Goal: Information Seeking & Learning: Check status

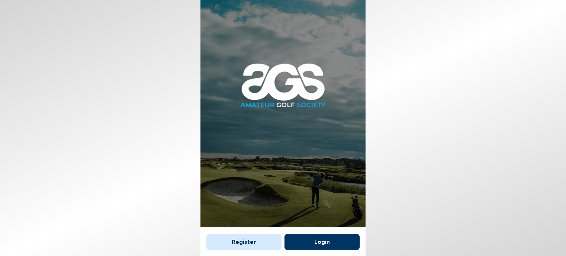
click at [320, 240] on button "Login" at bounding box center [322, 242] width 75 height 16
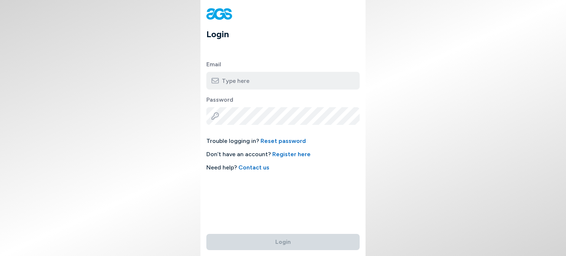
type input "[PERSON_NAME][EMAIL_ADDRESS][PERSON_NAME][DOMAIN_NAME]"
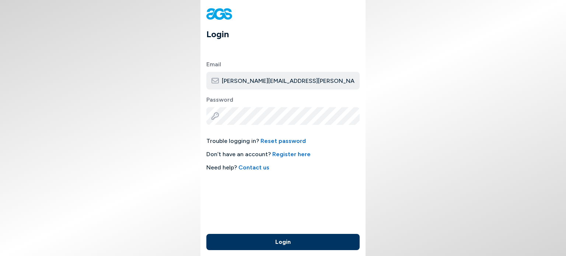
click at [260, 244] on button "Login" at bounding box center [282, 242] width 153 height 16
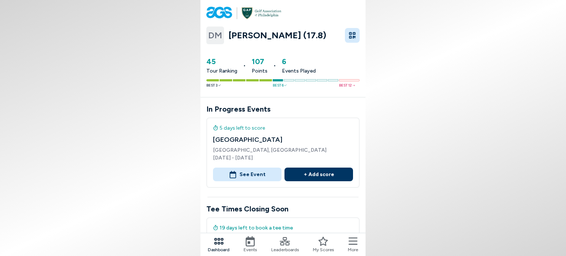
drag, startPoint x: 566, startPoint y: 38, endPoint x: 563, endPoint y: 213, distance: 175.5
click at [565, 217] on body "DM [PERSON_NAME] (17.8) 45 Tour Ranking • 107 Points • 6 Events Played Best 3 B…" at bounding box center [283, 128] width 566 height 256
click at [462, 171] on body "DM [PERSON_NAME] (17.8) 45 Tour Ranking • 107 Points • 6 Events Played Best 3 B…" at bounding box center [283, 128] width 566 height 256
click at [441, 175] on body "DM [PERSON_NAME] (17.8) 45 Tour Ranking • 107 Points • 6 Events Played Best 3 B…" at bounding box center [283, 128] width 566 height 256
click at [125, 156] on body "DM [PERSON_NAME] (17.8) 45 Tour Ranking • 107 Points • 6 Events Played Best 3 B…" at bounding box center [283, 128] width 566 height 256
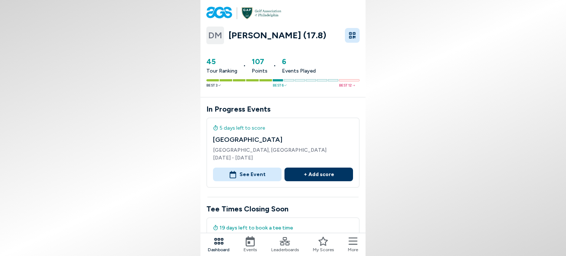
click at [289, 241] on icon at bounding box center [285, 241] width 10 height 8
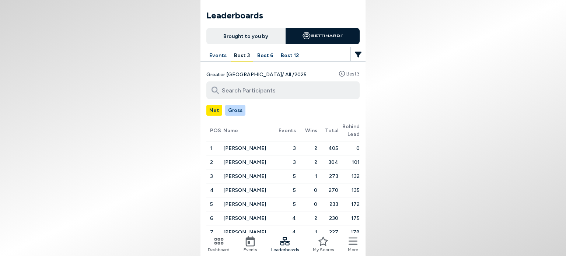
click at [236, 58] on button "Best 3" at bounding box center [242, 55] width 22 height 11
click at [214, 53] on button "Events" at bounding box center [217, 55] width 23 height 11
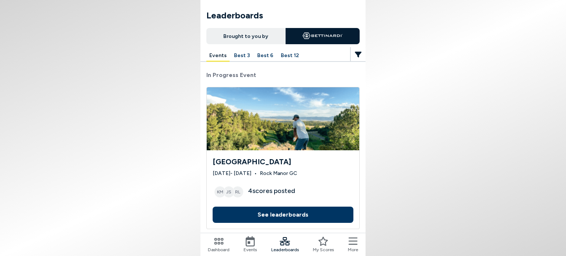
click at [241, 55] on button "Best 3" at bounding box center [242, 55] width 22 height 11
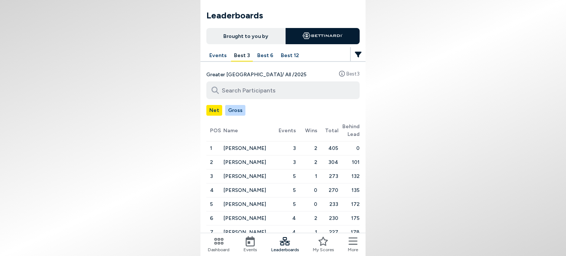
click at [264, 87] on input at bounding box center [282, 90] width 153 height 18
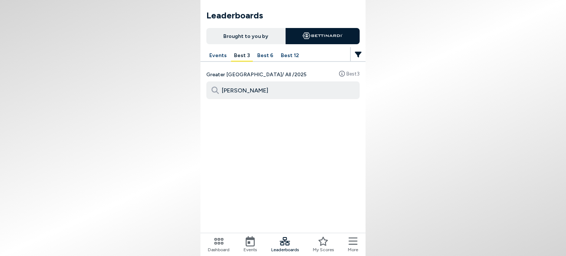
type input "[PERSON_NAME]"
click at [214, 90] on icon at bounding box center [215, 90] width 7 height 7
click at [241, 87] on input "[PERSON_NAME]" at bounding box center [282, 90] width 153 height 18
click at [261, 56] on button "Best 6" at bounding box center [265, 55] width 22 height 11
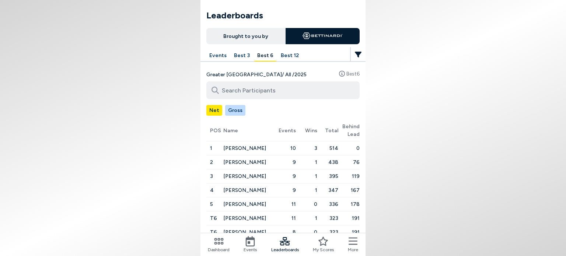
click at [256, 86] on input at bounding box center [282, 90] width 153 height 18
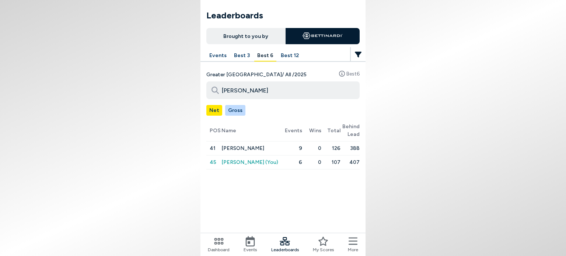
type input "[PERSON_NAME]"
click at [230, 161] on span "[PERSON_NAME] (You)" at bounding box center [250, 162] width 57 height 12
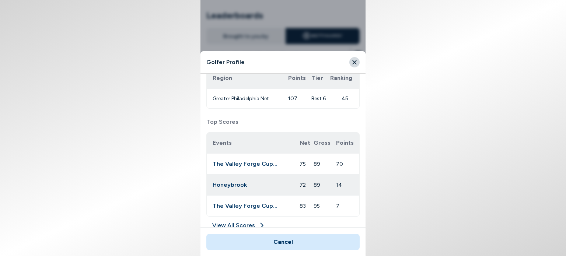
scroll to position [249, 0]
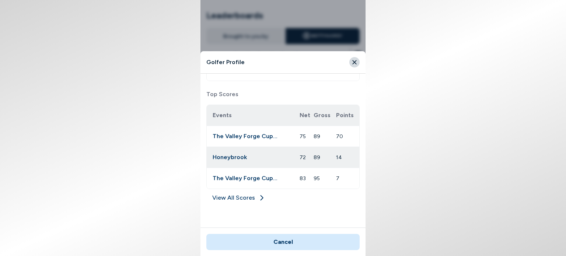
click at [350, 62] on button "Close" at bounding box center [354, 62] width 10 height 10
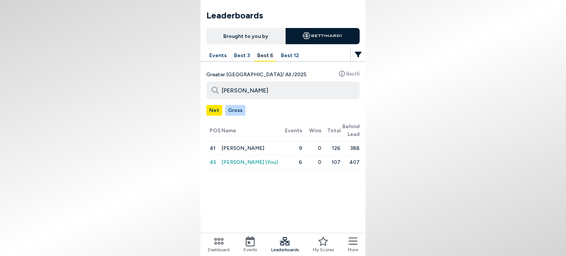
drag, startPoint x: 387, startPoint y: 126, endPoint x: 341, endPoint y: 138, distance: 47.3
click at [369, 130] on body "Leaderboards Brought to you by Events Best 3 Best 6 Best 12 Greater Philadelphi…" at bounding box center [283, 128] width 566 height 256
click at [277, 193] on div "Events Best 3 Best 6 Best 12 Greater [GEOGRAPHIC_DATA] / All / 2025 Best 6 [PER…" at bounding box center [283, 131] width 165 height 162
click at [289, 56] on button "Best 12" at bounding box center [290, 55] width 24 height 11
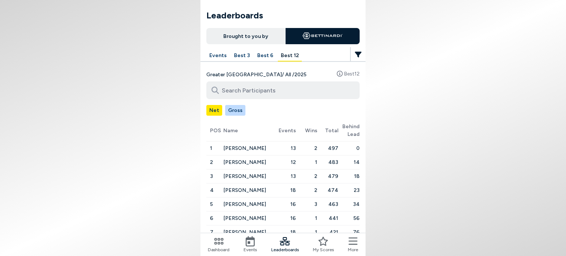
click at [308, 88] on input at bounding box center [282, 90] width 153 height 18
click at [245, 244] on icon at bounding box center [250, 241] width 10 height 10
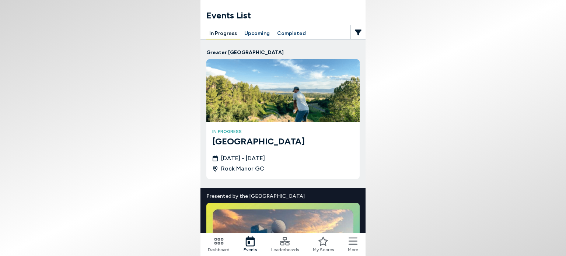
click at [249, 35] on button "Upcoming" at bounding box center [256, 33] width 31 height 11
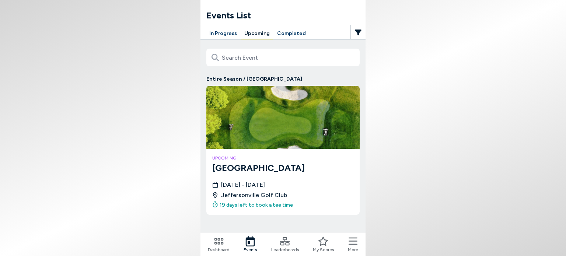
click at [461, 83] on body "Events List In Progress Upcoming Completed Entire Season / [GEOGRAPHIC_DATA] up…" at bounding box center [283, 128] width 566 height 256
drag, startPoint x: 565, startPoint y: 30, endPoint x: 566, endPoint y: 69, distance: 38.7
click at [566, 69] on body "Events List In Progress Upcoming Completed Entire Season / [GEOGRAPHIC_DATA] up…" at bounding box center [283, 128] width 566 height 256
